Goal: Share content

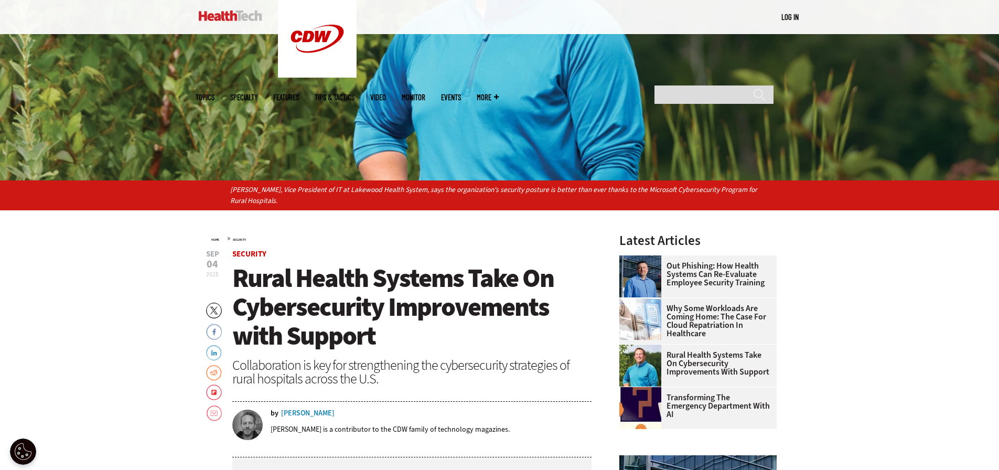
scroll to position [262, 0]
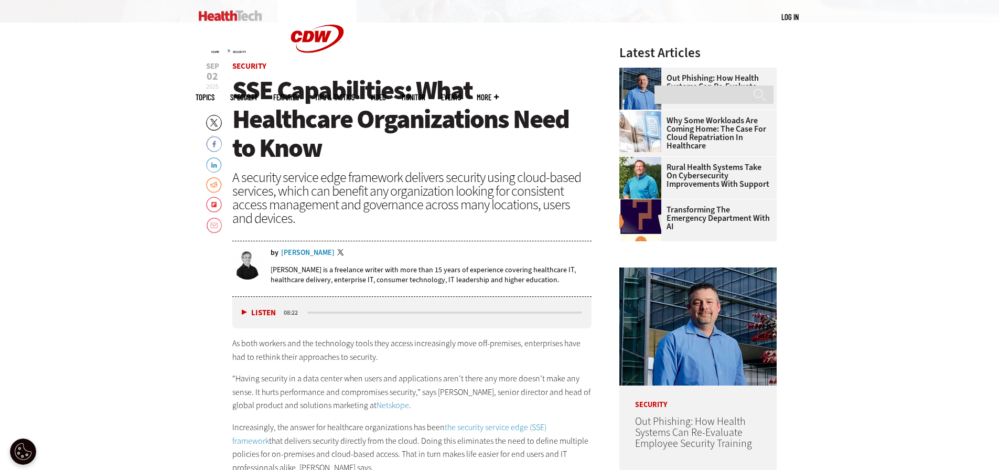
scroll to position [420, 0]
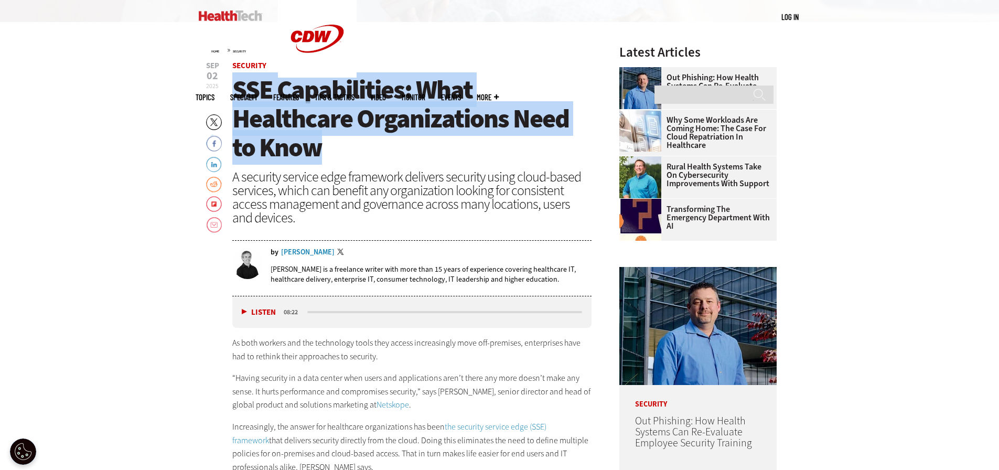
drag, startPoint x: 231, startPoint y: 89, endPoint x: 434, endPoint y: 142, distance: 209.7
copy span "SSE Capabilities: What Healthcare Organizations Need to Know"
click at [213, 166] on link "LinkedIn" at bounding box center [214, 163] width 16 height 17
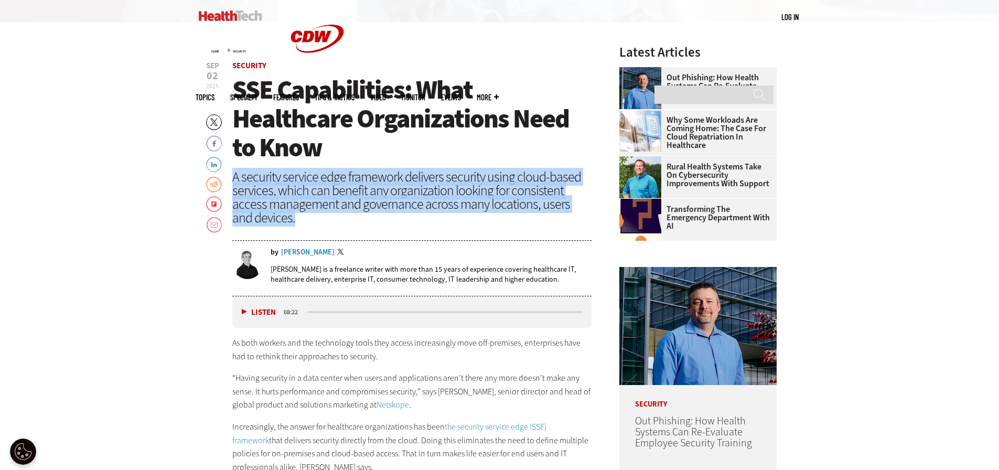
drag, startPoint x: 275, startPoint y: 221, endPoint x: 228, endPoint y: 182, distance: 61.9
copy div "A security service edge framework delivers security using cloud-based services,…"
click at [214, 164] on link "LinkedIn" at bounding box center [214, 163] width 16 height 17
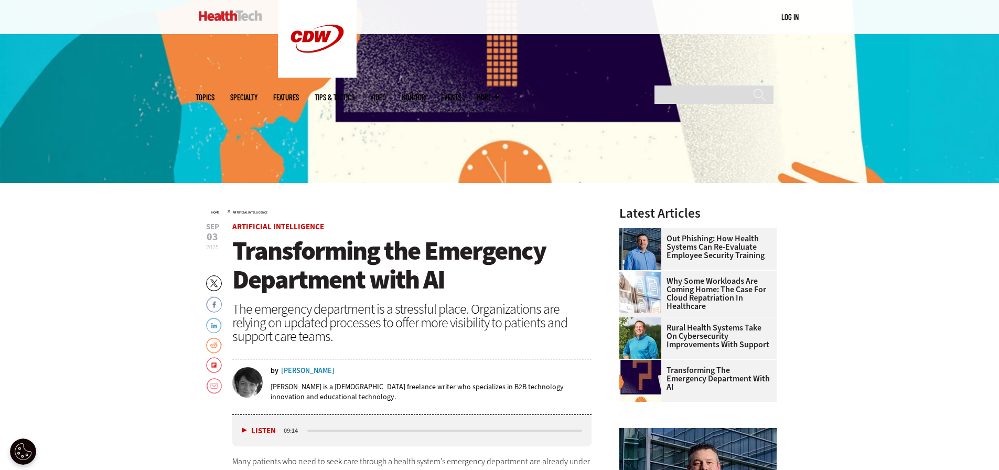
scroll to position [262, 0]
